Goal: Navigation & Orientation: Find specific page/section

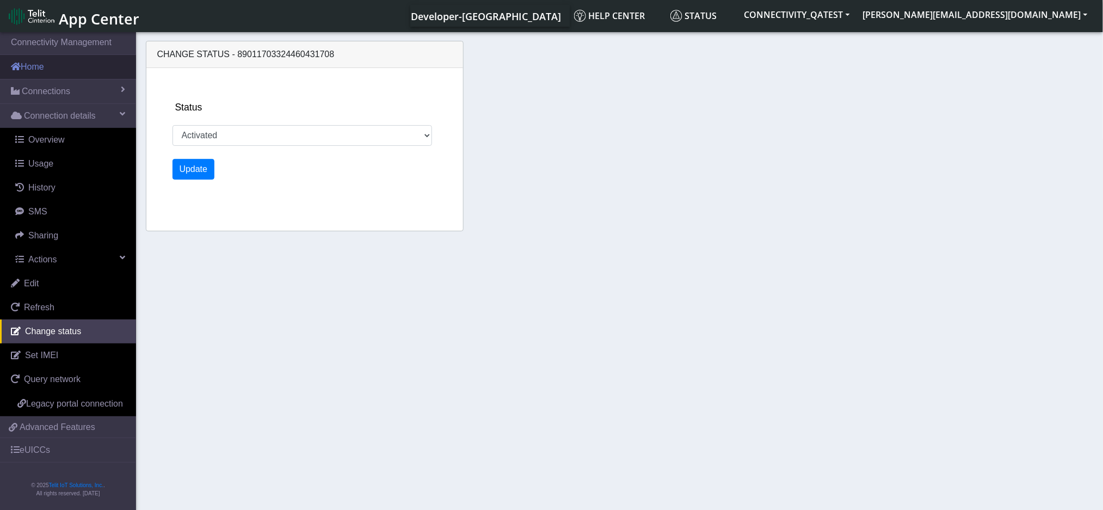
click at [33, 66] on link "Home" at bounding box center [68, 67] width 136 height 24
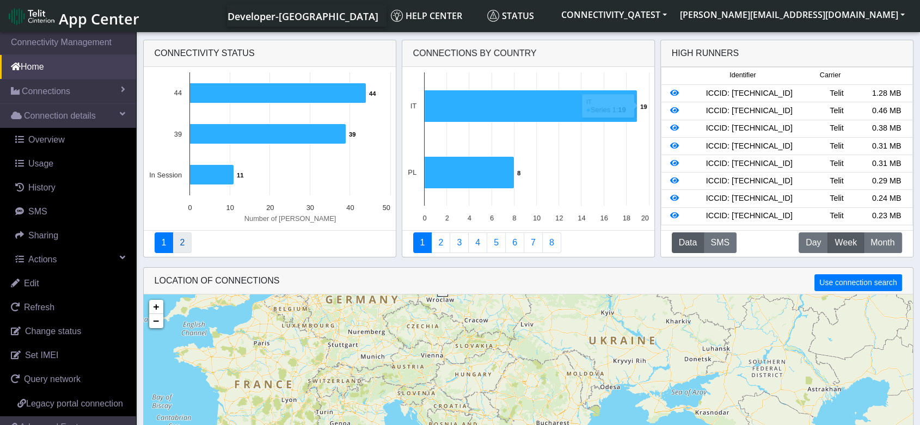
click at [182, 248] on link "2" at bounding box center [182, 242] width 19 height 21
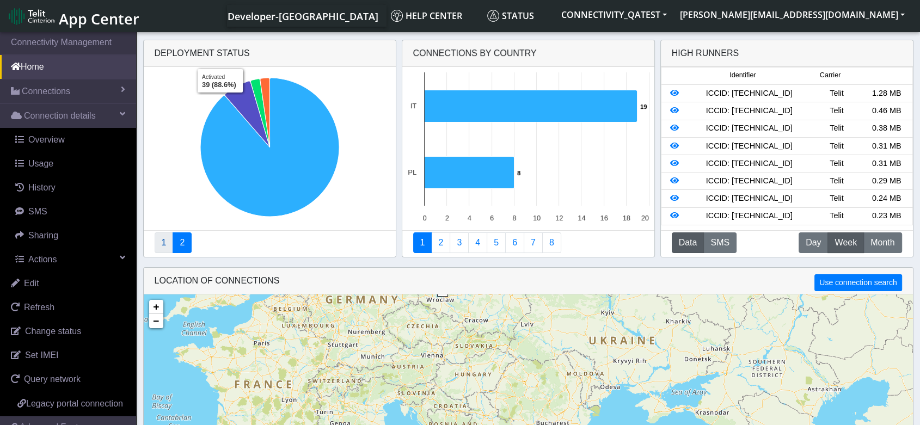
click at [165, 248] on link "1" at bounding box center [164, 242] width 19 height 21
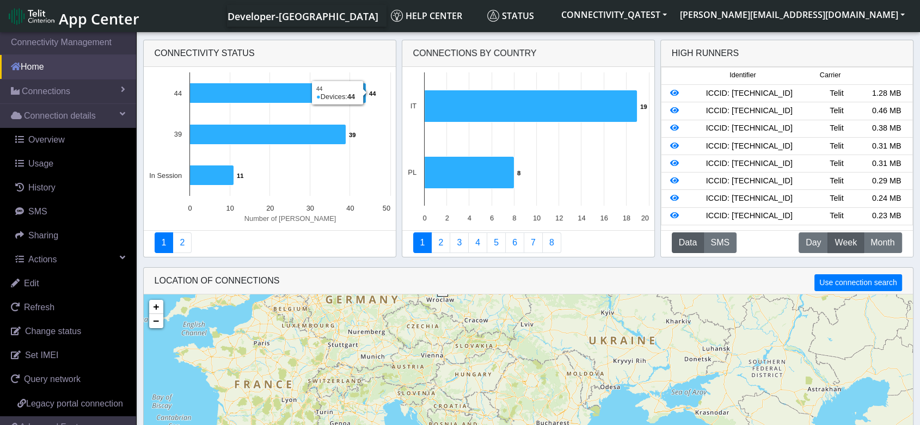
click at [65, 65] on link "Home" at bounding box center [68, 67] width 136 height 24
click at [58, 16] on link "App Center" at bounding box center [73, 15] width 129 height 23
